Goal: Transaction & Acquisition: Obtain resource

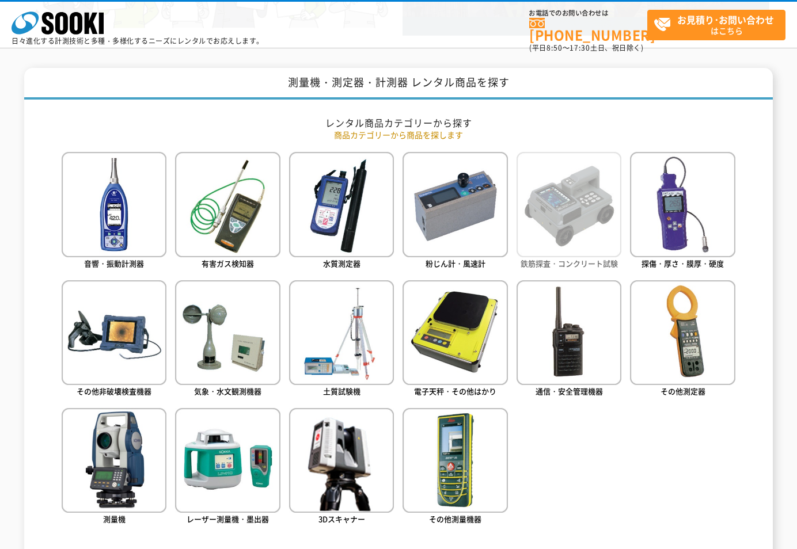
scroll to position [460, 0]
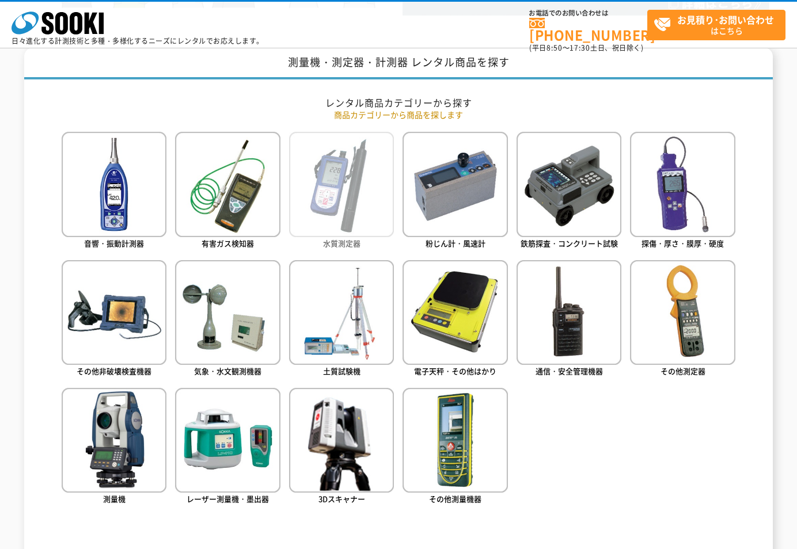
click at [333, 195] on img at bounding box center [341, 184] width 105 height 105
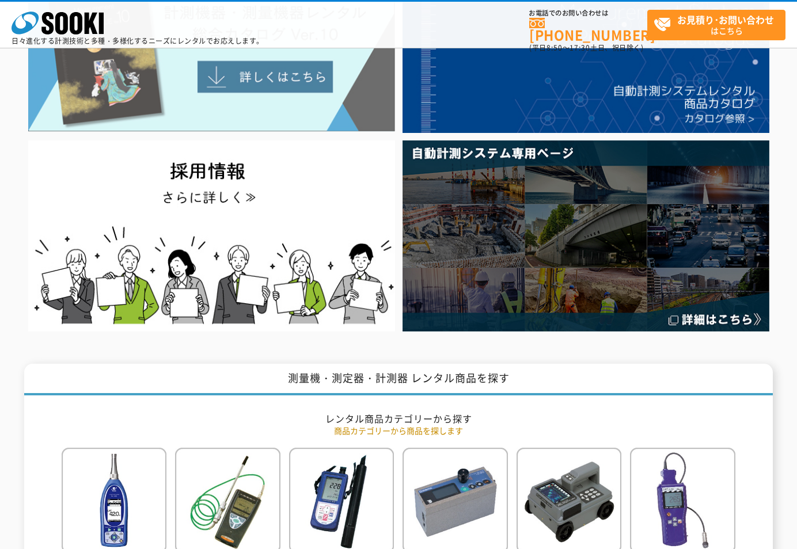
scroll to position [0, 0]
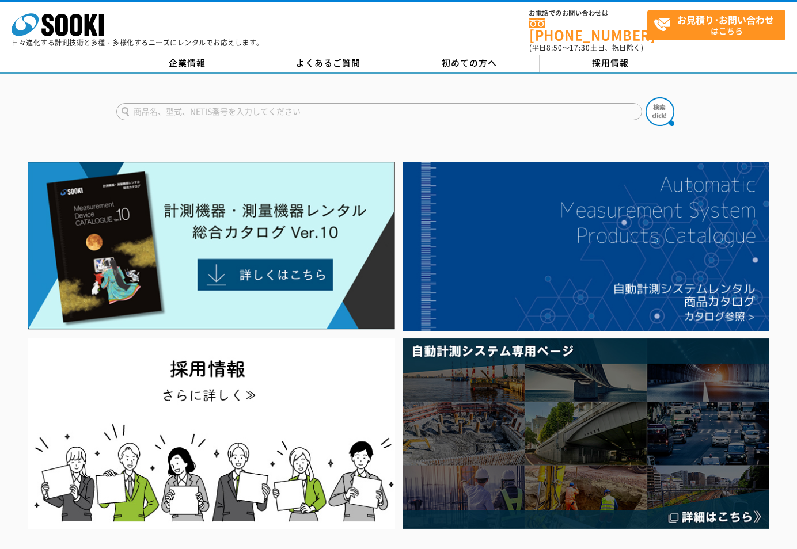
click at [319, 111] on input "text" at bounding box center [378, 111] width 525 height 17
type input "ぐ"
click at [645, 97] on button at bounding box center [659, 111] width 29 height 29
drag, startPoint x: 257, startPoint y: 105, endPoint x: 124, endPoint y: 97, distance: 133.2
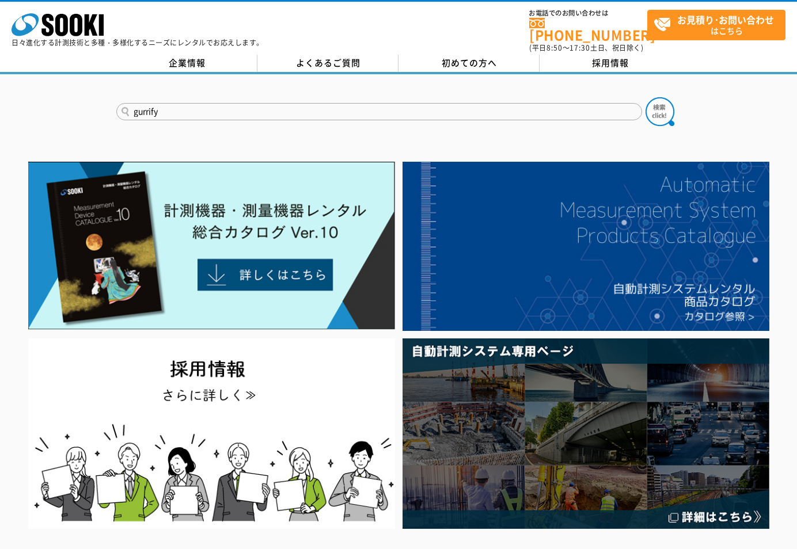
click at [124, 103] on input "gurrify" at bounding box center [378, 111] width 525 height 17
type input "ぐらロイド"
click at [645, 97] on button at bounding box center [659, 111] width 29 height 29
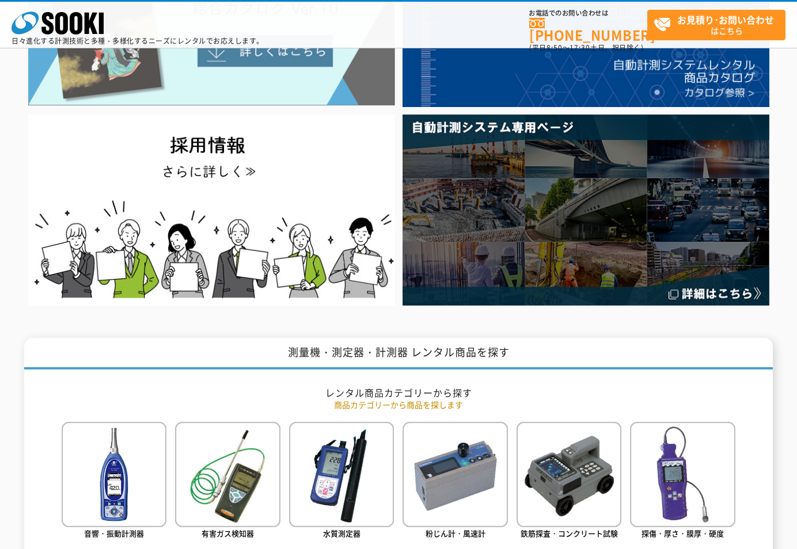
scroll to position [173, 0]
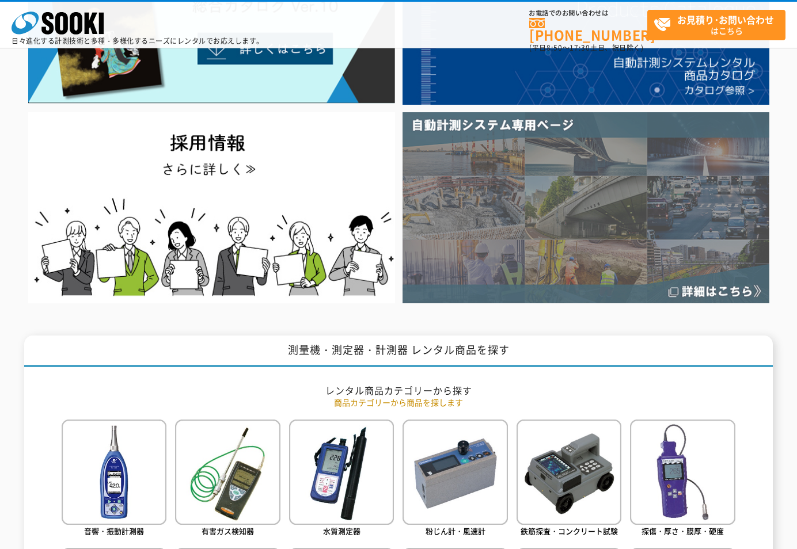
click at [581, 187] on img at bounding box center [585, 207] width 367 height 190
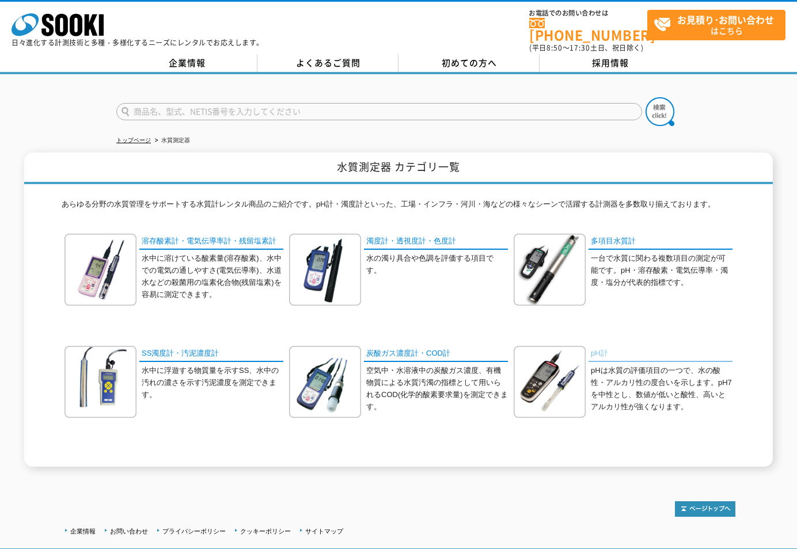
click at [597, 346] on link "pH計" at bounding box center [660, 354] width 144 height 17
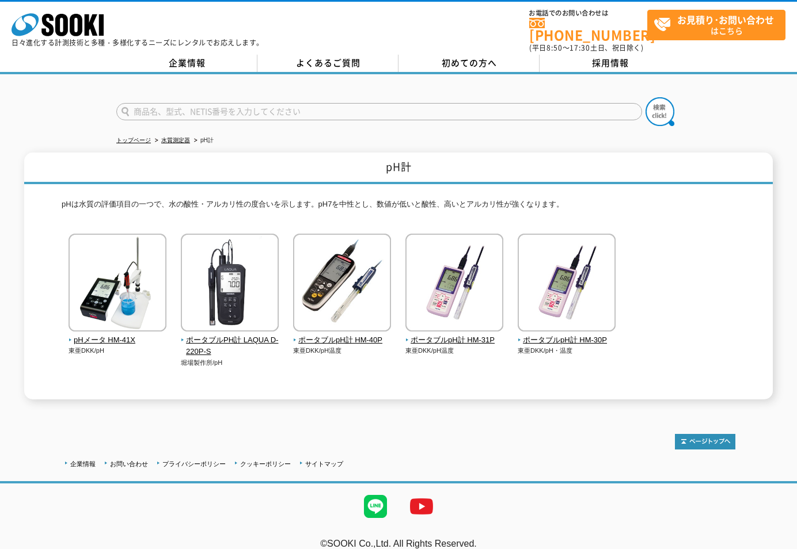
scroll to position [7, 0]
